Goal: Find specific page/section: Find specific page/section

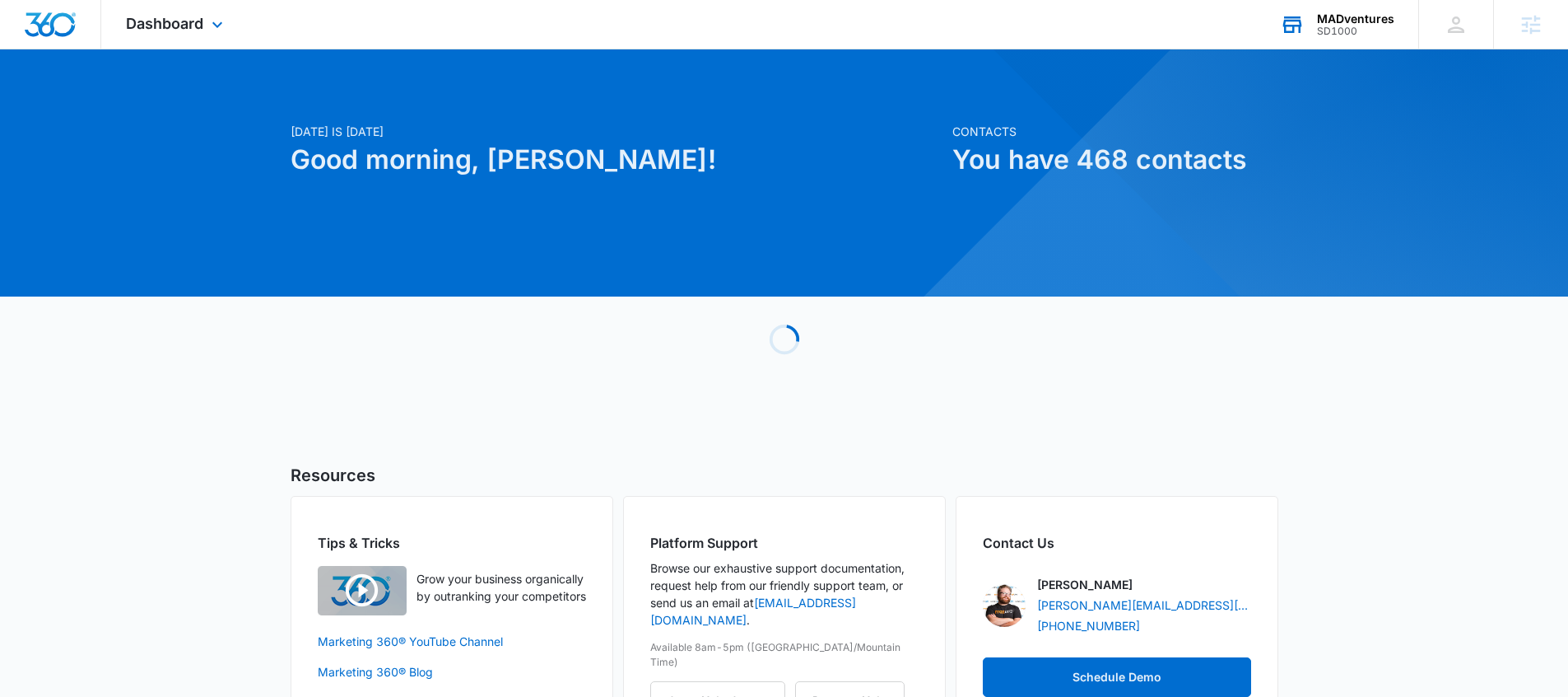
click at [1354, 37] on div "MADventures SD1000 Your Accounts View All" at bounding box center [1337, 24] width 163 height 49
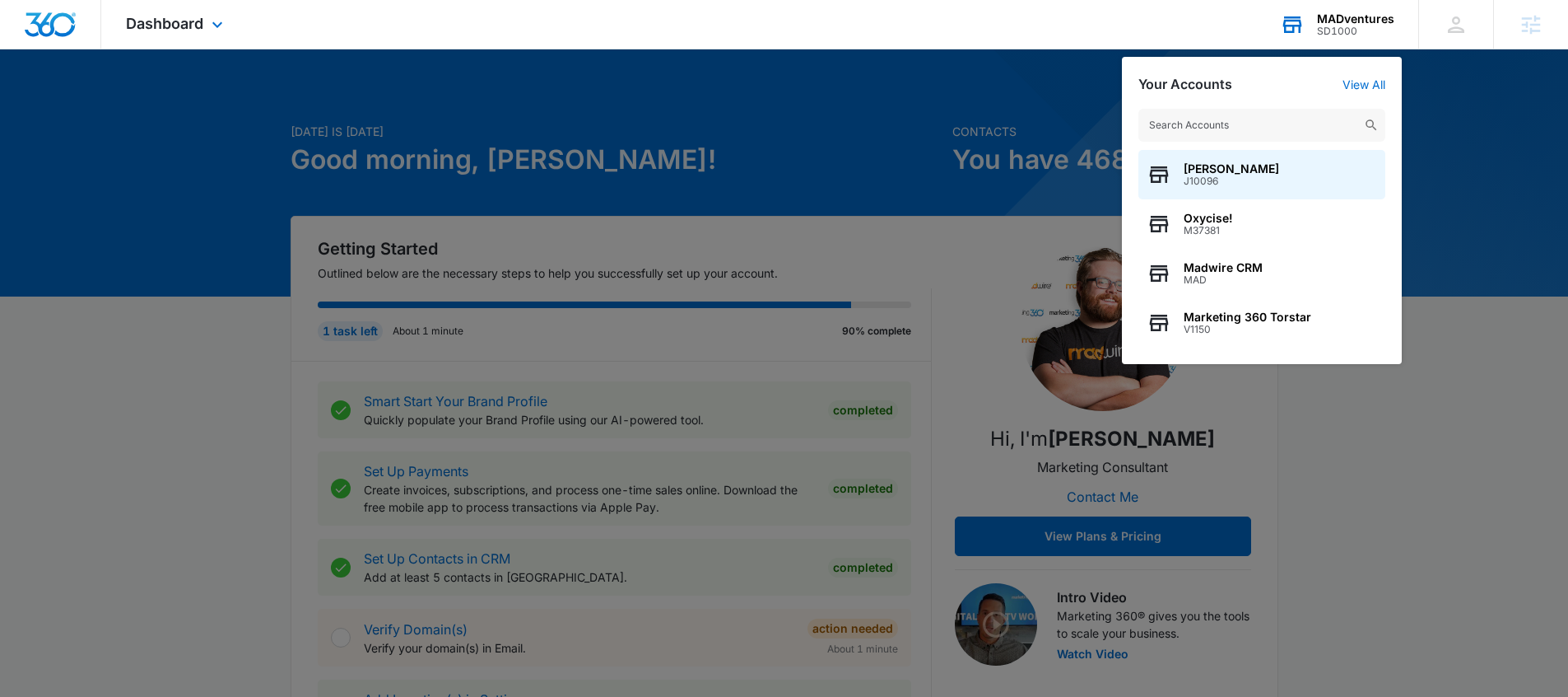
click at [1266, 120] on input "text" at bounding box center [1262, 124] width 247 height 33
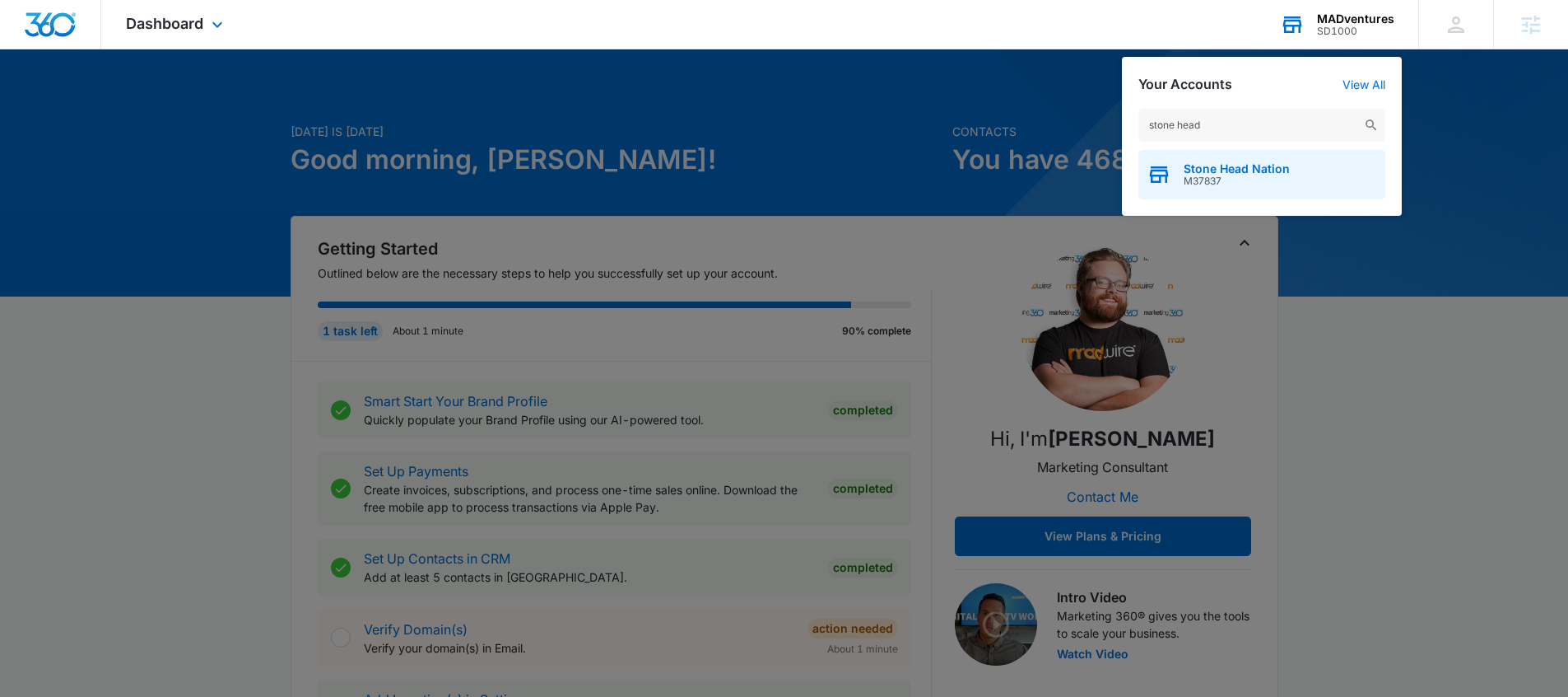
type input "stone head"
click at [1236, 168] on span "Stone Head Nation" at bounding box center [1236, 169] width 106 height 13
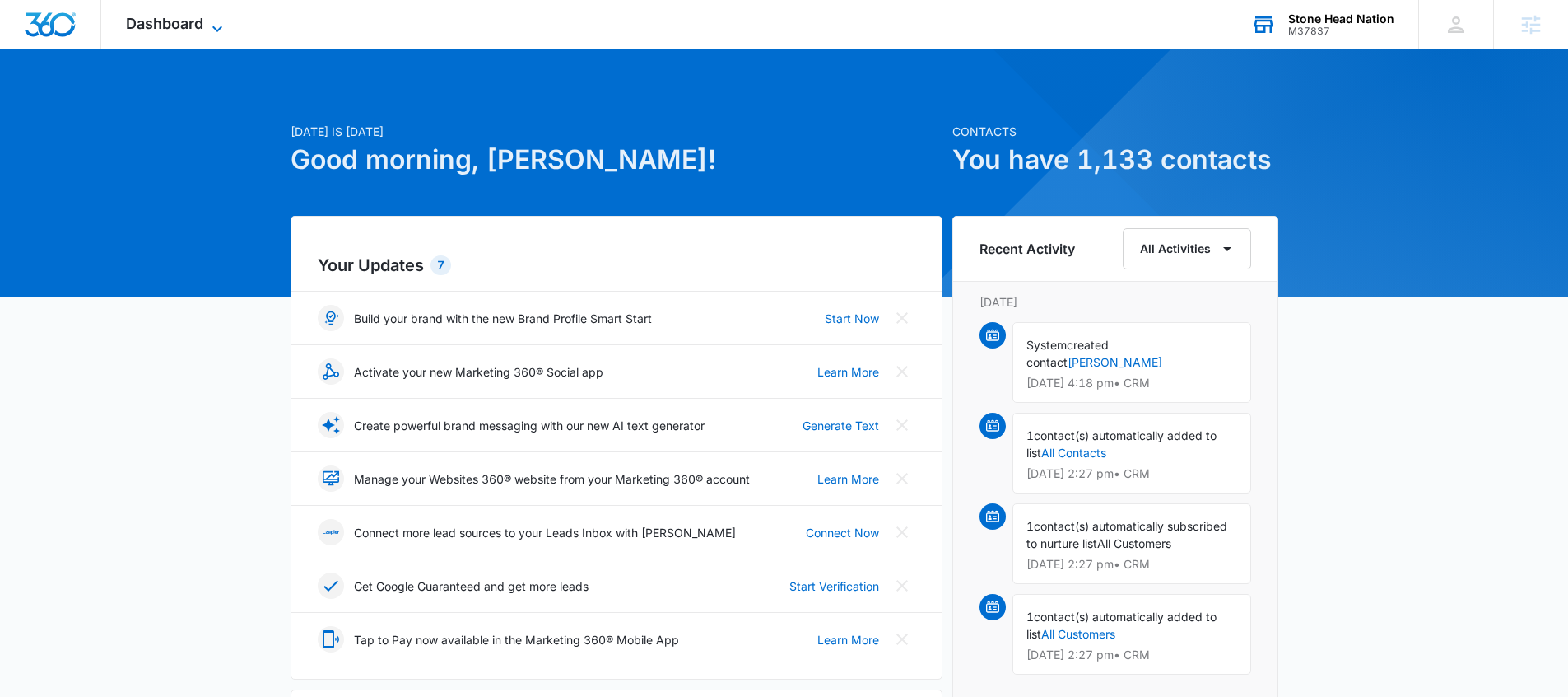
click at [138, 21] on span "Dashboard" at bounding box center [165, 24] width 78 height 18
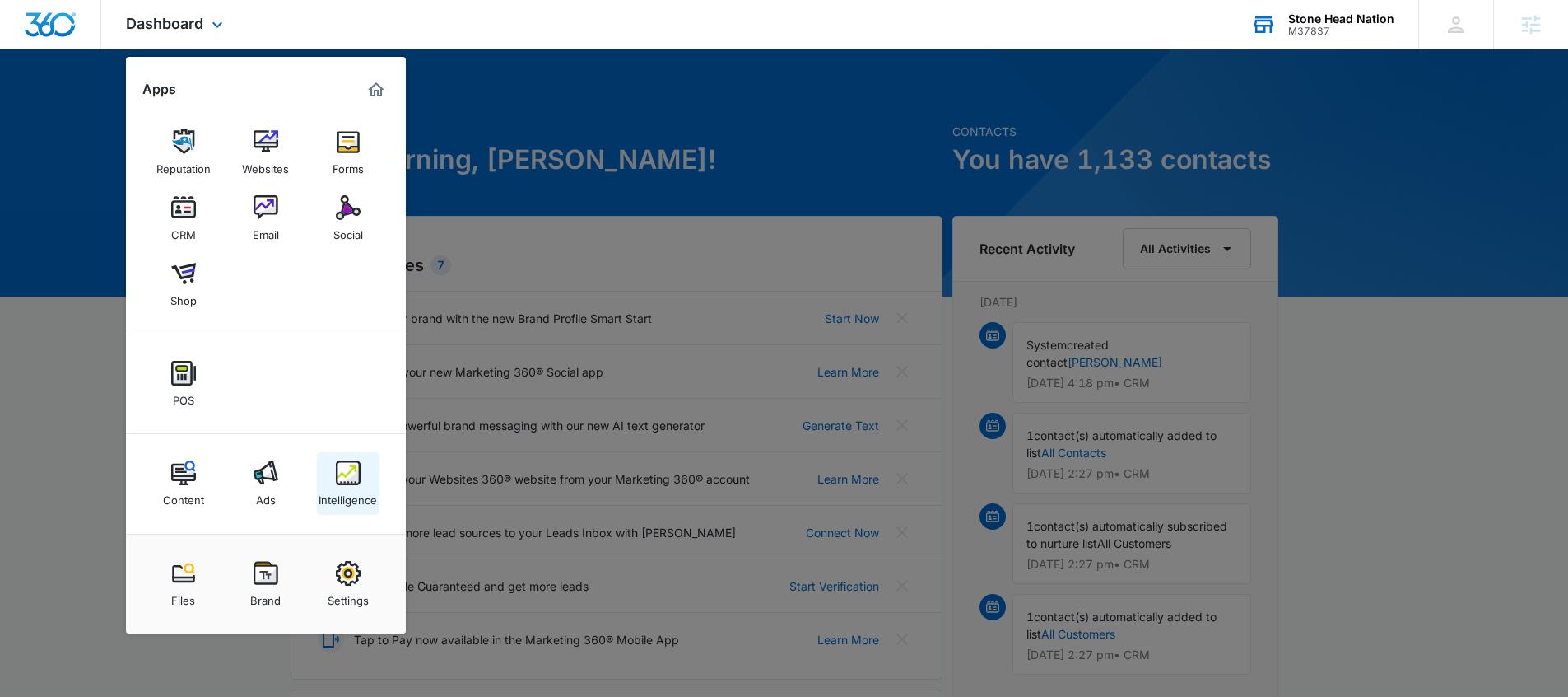
click at [357, 466] on img at bounding box center [348, 473] width 25 height 25
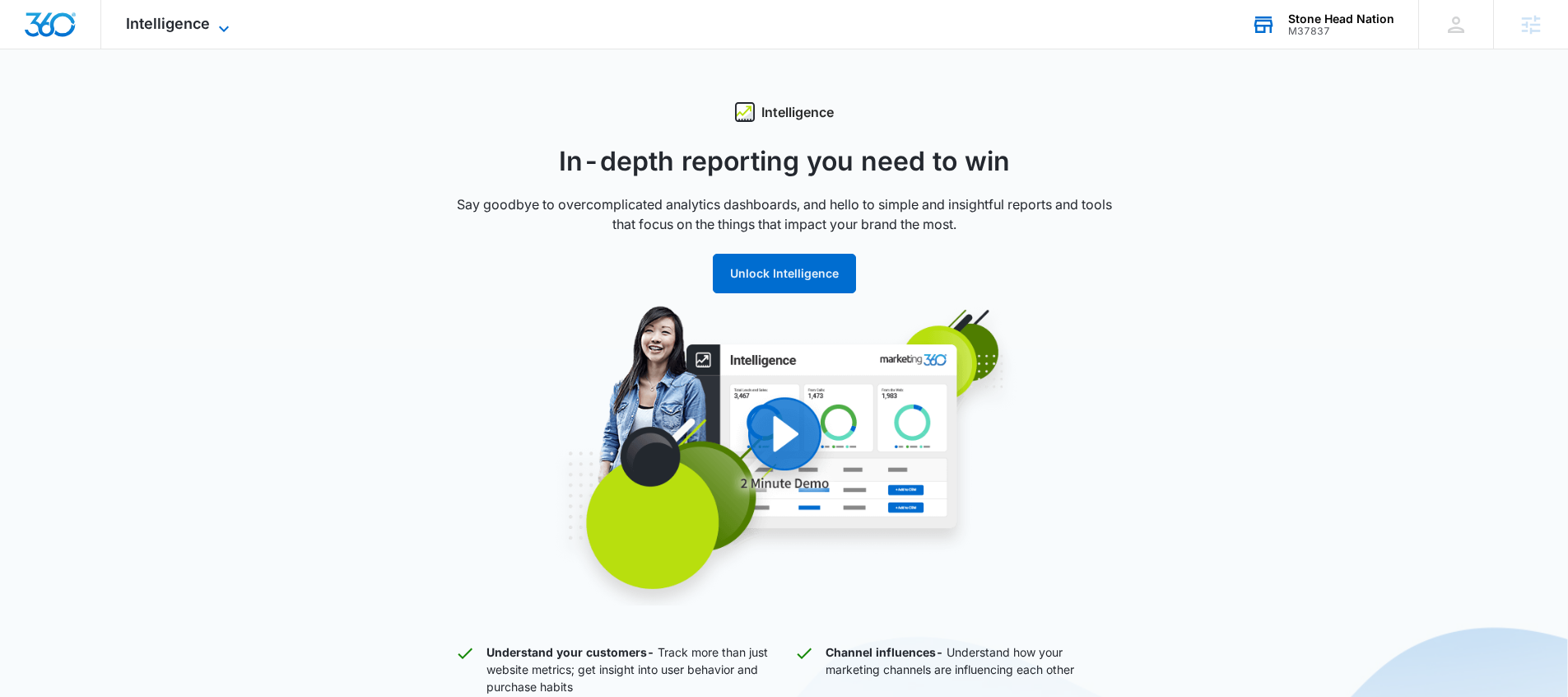
click at [187, 15] on span "Intelligence" at bounding box center [168, 24] width 84 height 18
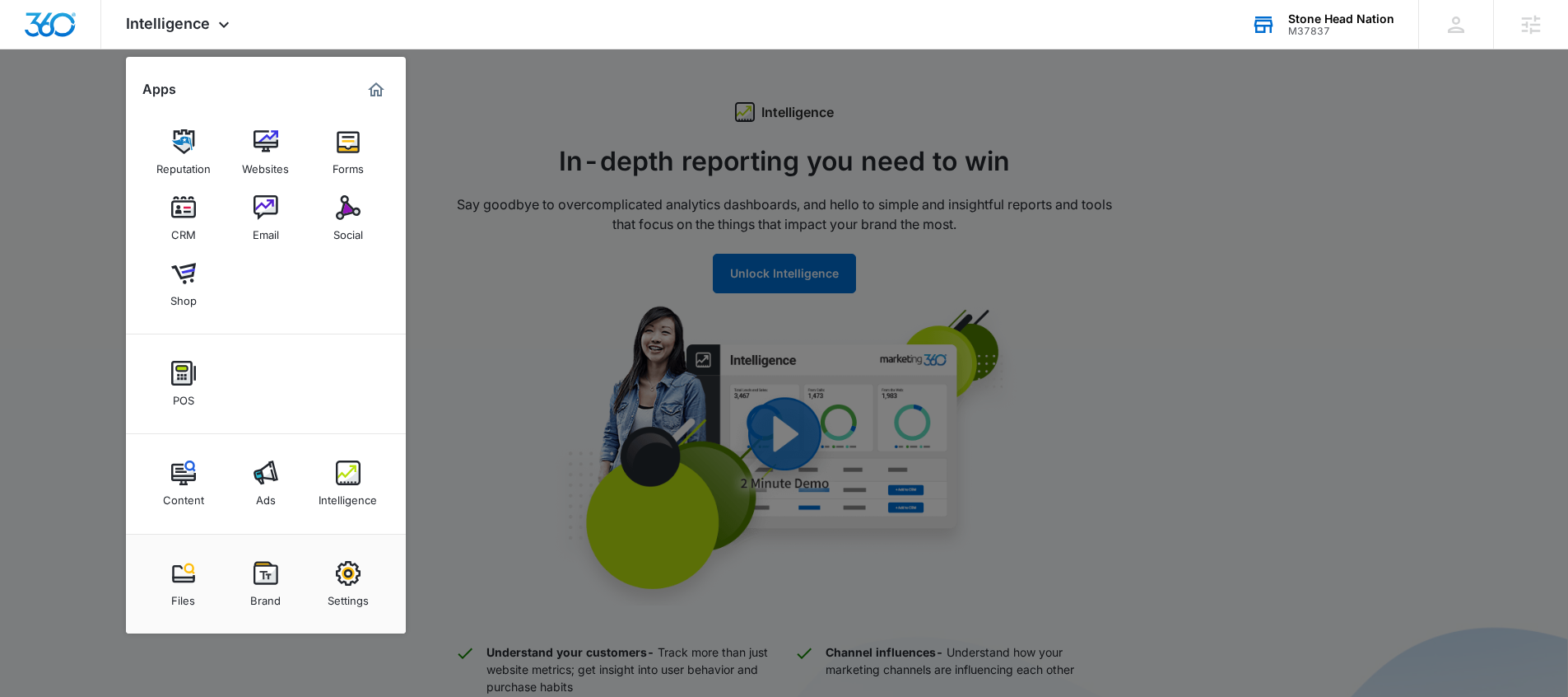
click at [459, 396] on div at bounding box center [784, 348] width 1568 height 697
